Goal: Use online tool/utility: Utilize a website feature to perform a specific function

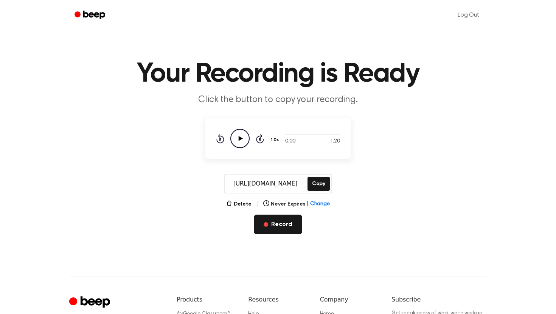
click at [281, 225] on button "Record" at bounding box center [278, 225] width 48 height 20
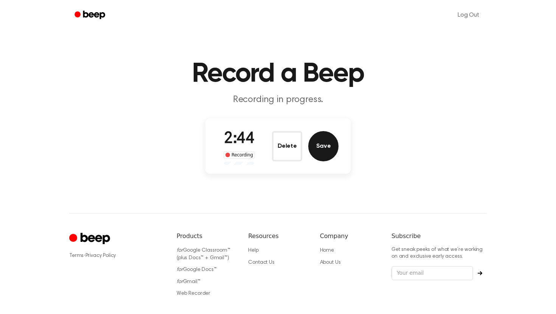
click at [326, 143] on button "Save" at bounding box center [323, 146] width 30 height 30
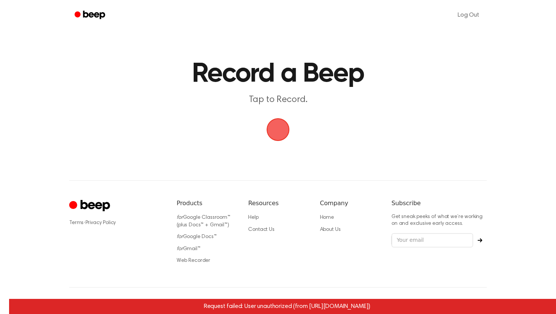
click at [378, 85] on h1 "Record a Beep" at bounding box center [277, 73] width 387 height 27
click at [279, 122] on span "button" at bounding box center [277, 129] width 21 height 21
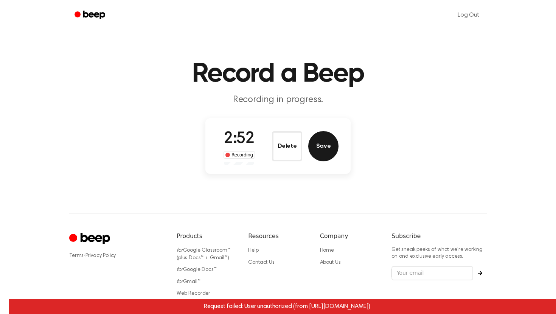
click at [320, 134] on button "Save" at bounding box center [323, 146] width 30 height 30
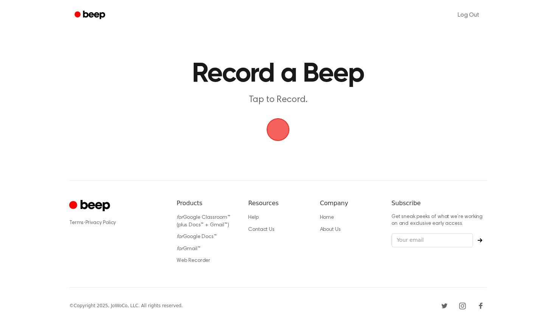
click at [279, 127] on span "button" at bounding box center [277, 129] width 27 height 27
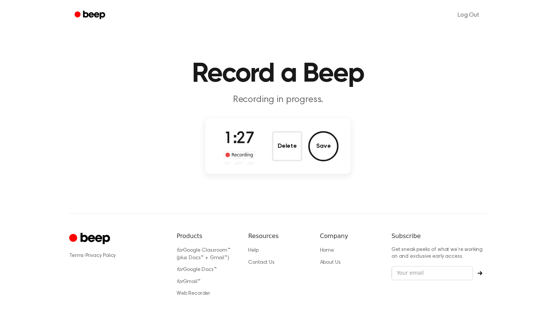
click at [330, 132] on div "Delete Save" at bounding box center [305, 146] width 67 height 30
click at [327, 142] on button "Save" at bounding box center [323, 146] width 30 height 30
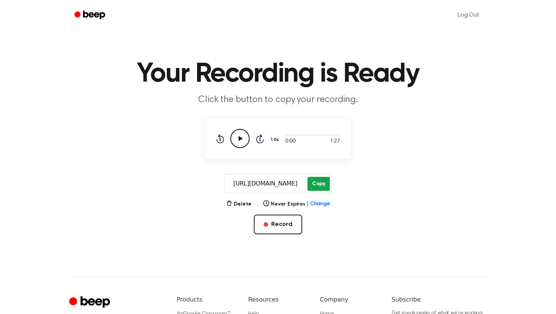
click at [317, 180] on button "Copy" at bounding box center [318, 184] width 22 height 14
